Goal: Task Accomplishment & Management: Use online tool/utility

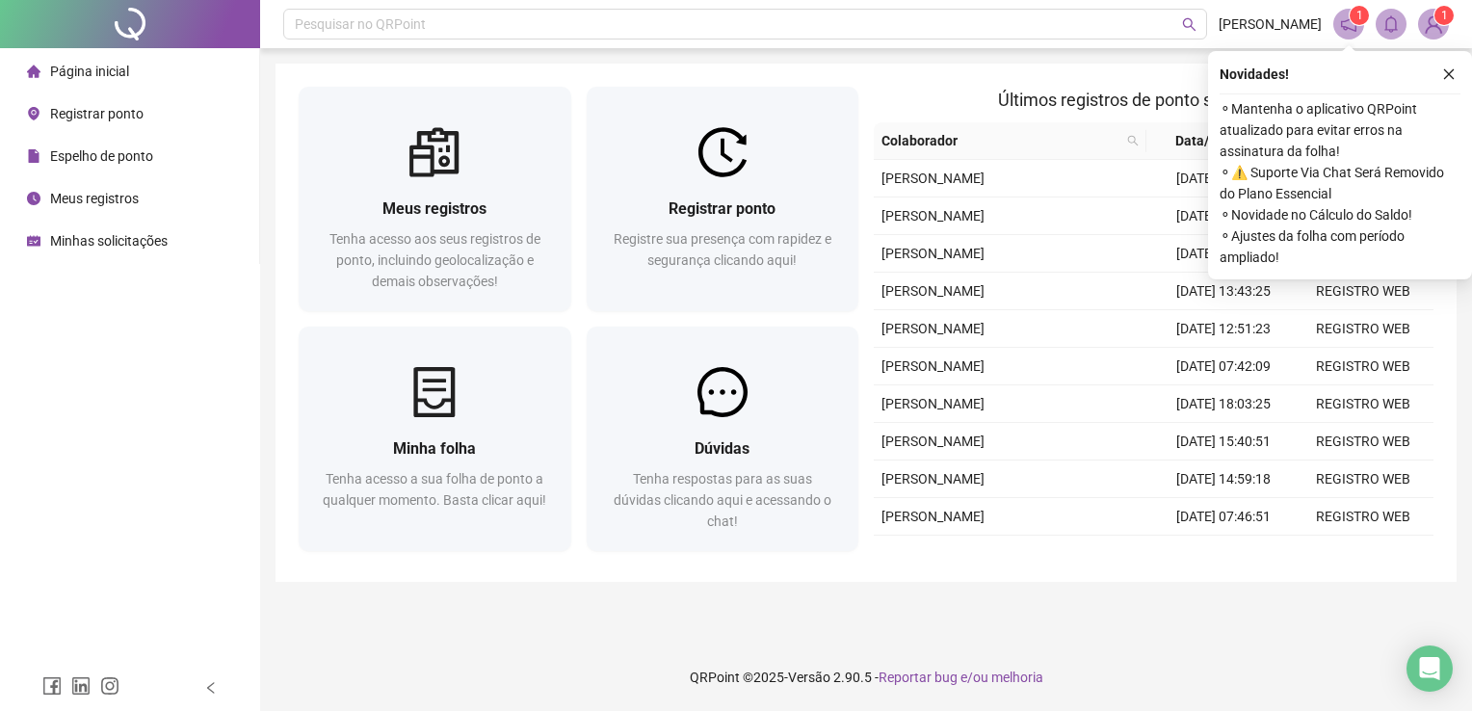
click at [119, 109] on span "Registrar ponto" at bounding box center [96, 113] width 93 height 15
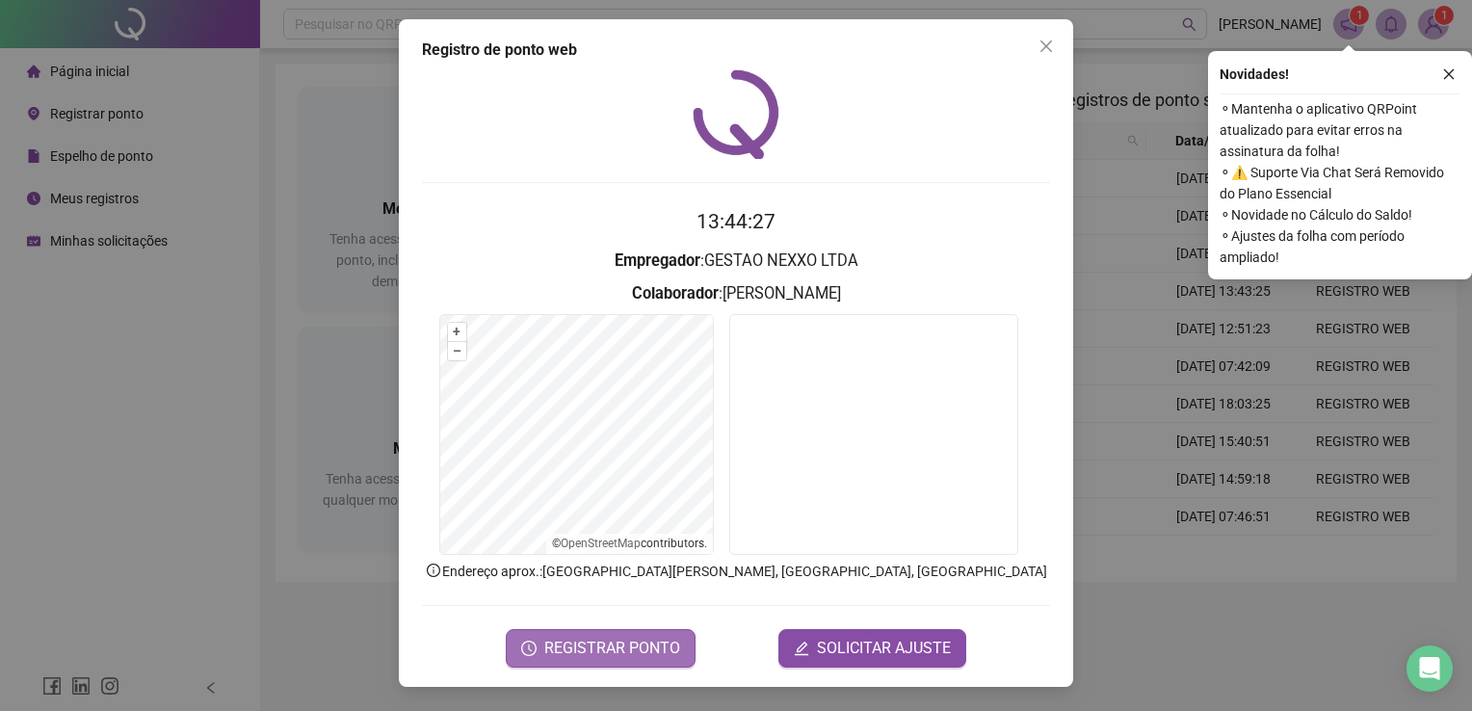
click at [650, 644] on span "REGISTRAR PONTO" at bounding box center [612, 648] width 136 height 23
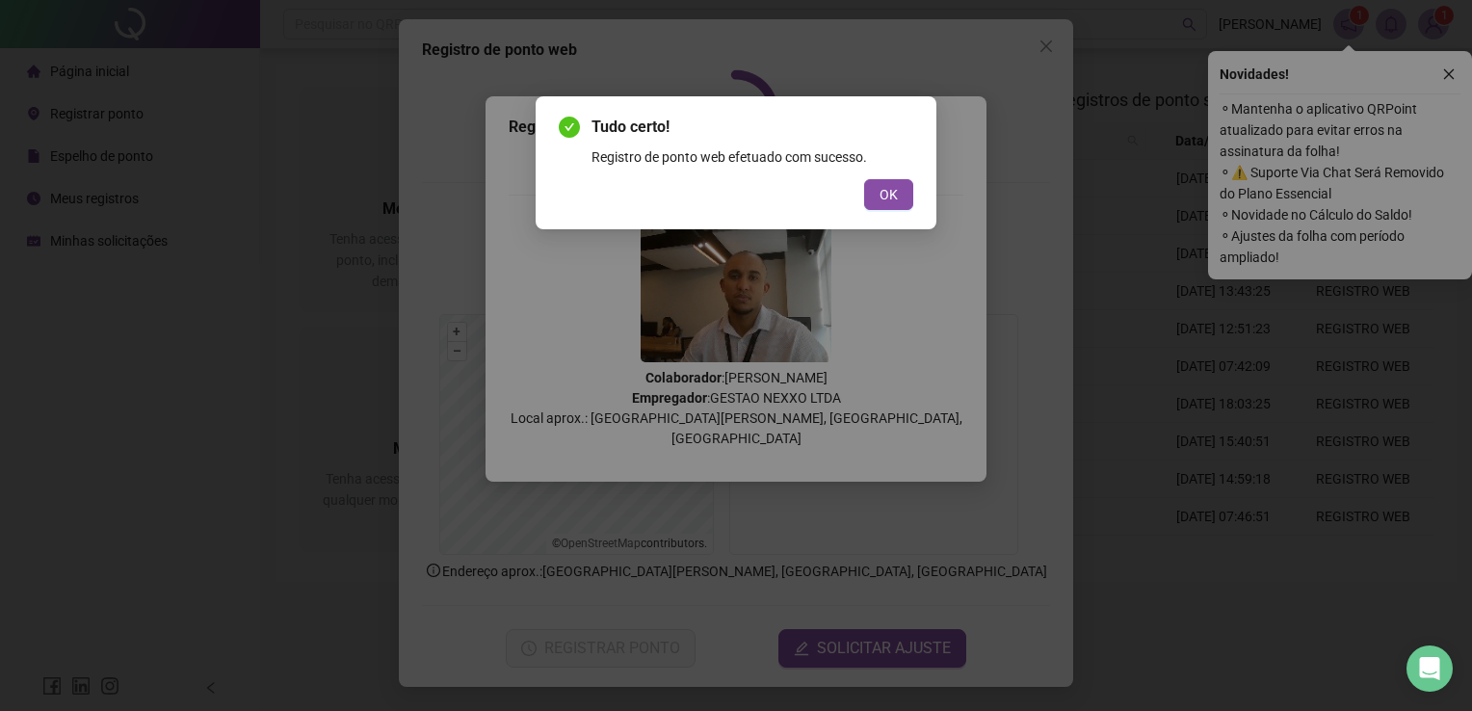
click at [882, 210] on div "Tudo certo! Registro de ponto web efetuado com sucesso. OK" at bounding box center [735, 162] width 401 height 133
click at [893, 199] on span "OK" at bounding box center [888, 194] width 18 height 21
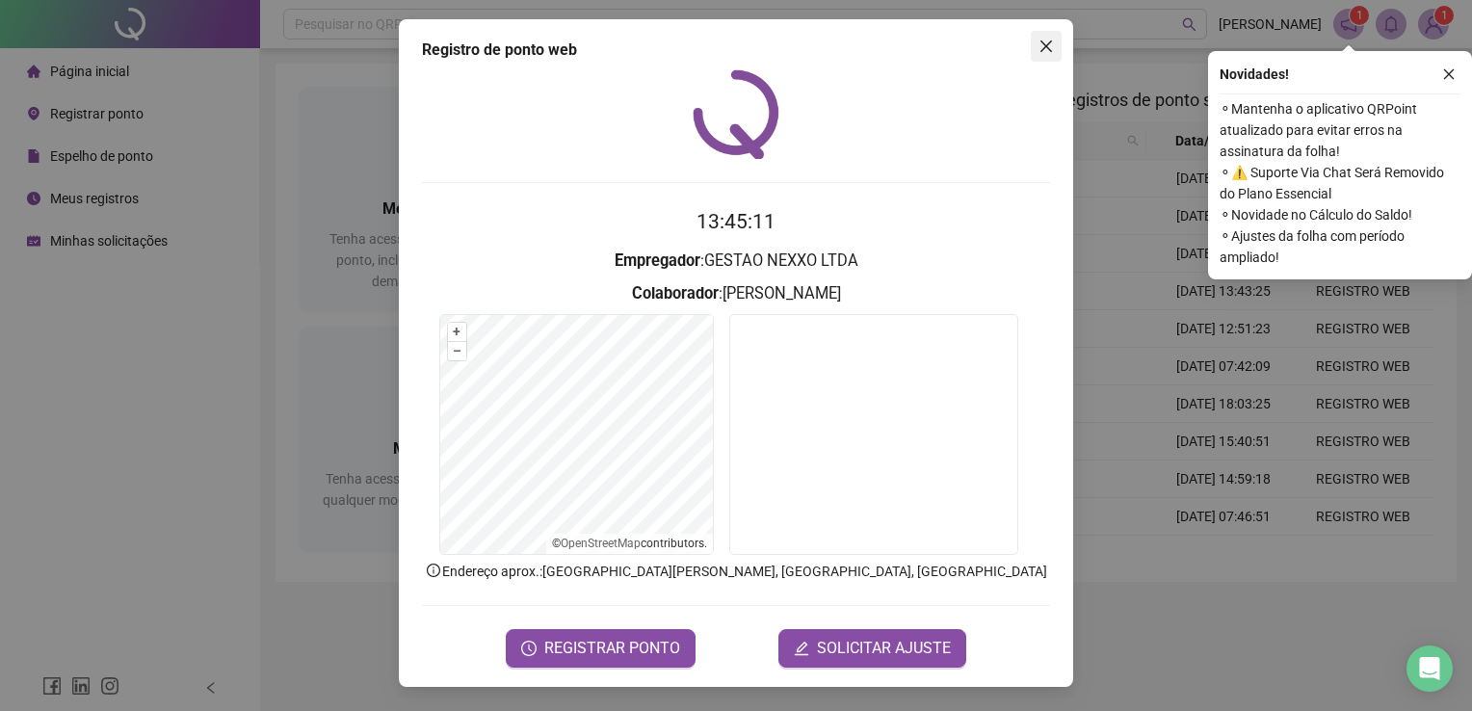
click at [1052, 46] on icon "close" at bounding box center [1045, 46] width 15 height 15
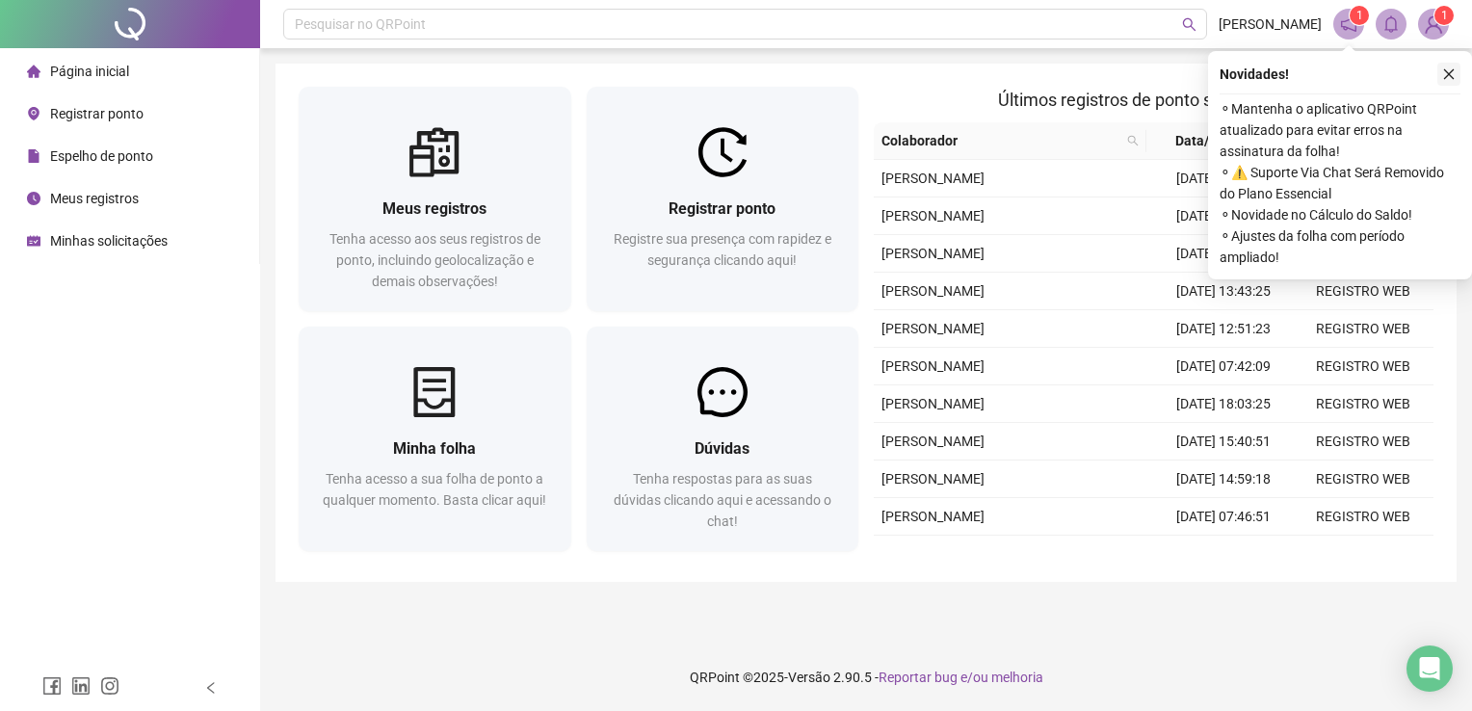
click at [1450, 74] on icon "close" at bounding box center [1448, 73] width 13 height 13
